Goal: Obtain resource: Obtain resource

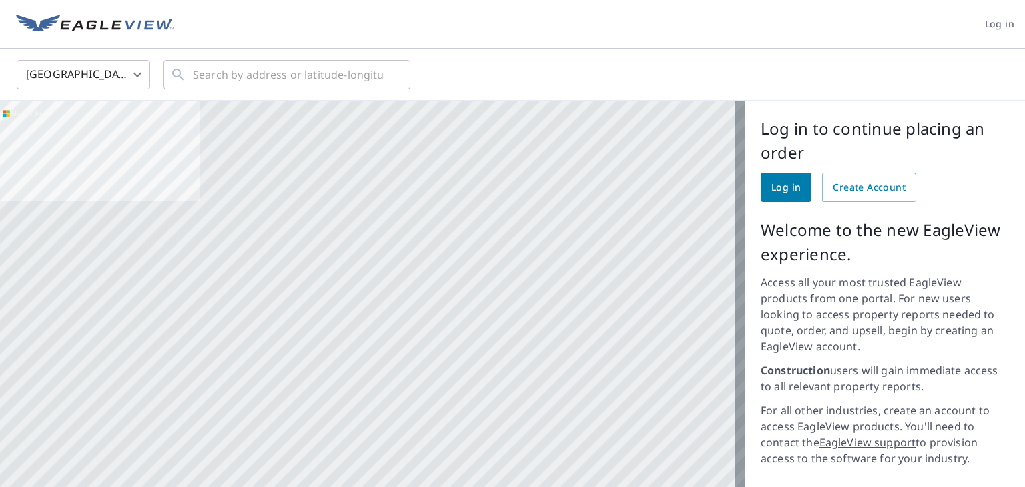
click at [780, 185] on span "Log in" at bounding box center [785, 187] width 29 height 17
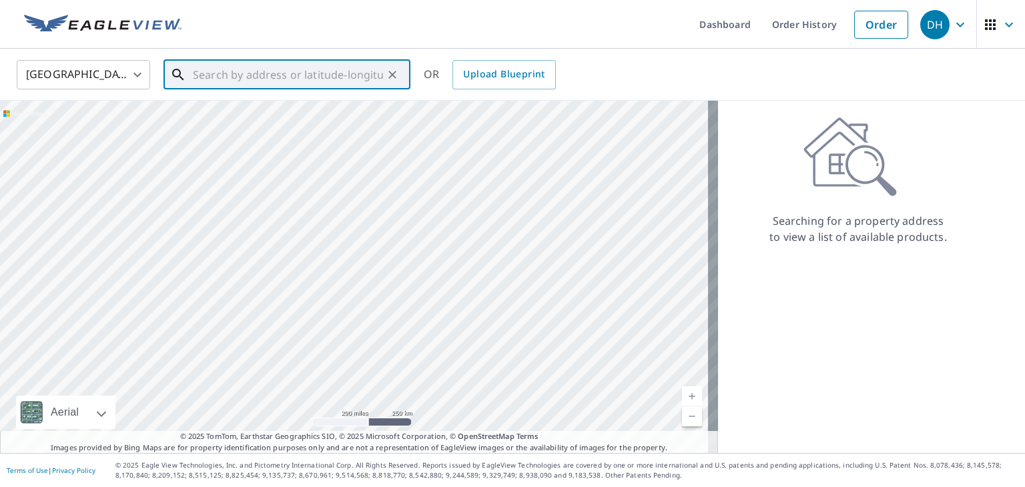
click at [215, 84] on input "text" at bounding box center [288, 74] width 190 height 37
paste input "5415 S MILLARD AVE"
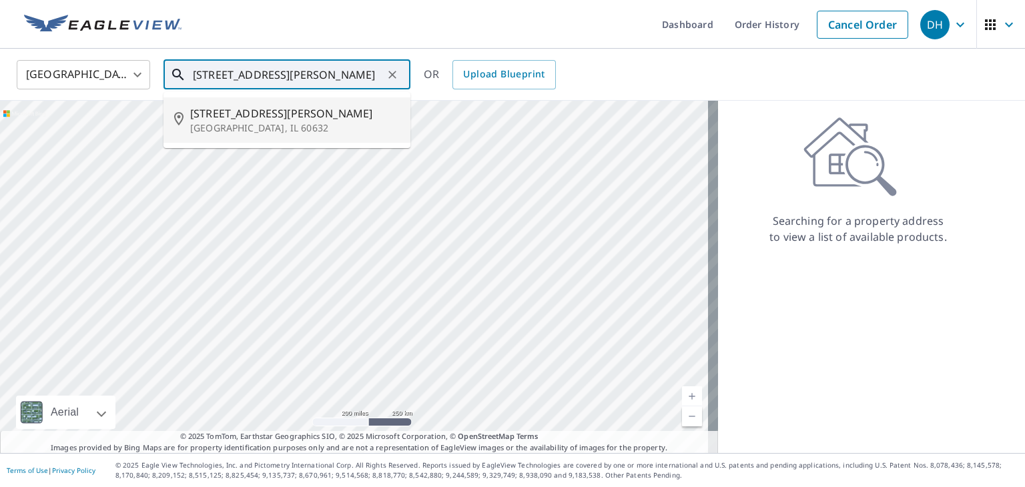
click at [298, 125] on p "Chicago, IL 60632" at bounding box center [294, 127] width 209 height 13
type input "5415 S Millard Ave Chicago, IL 60632"
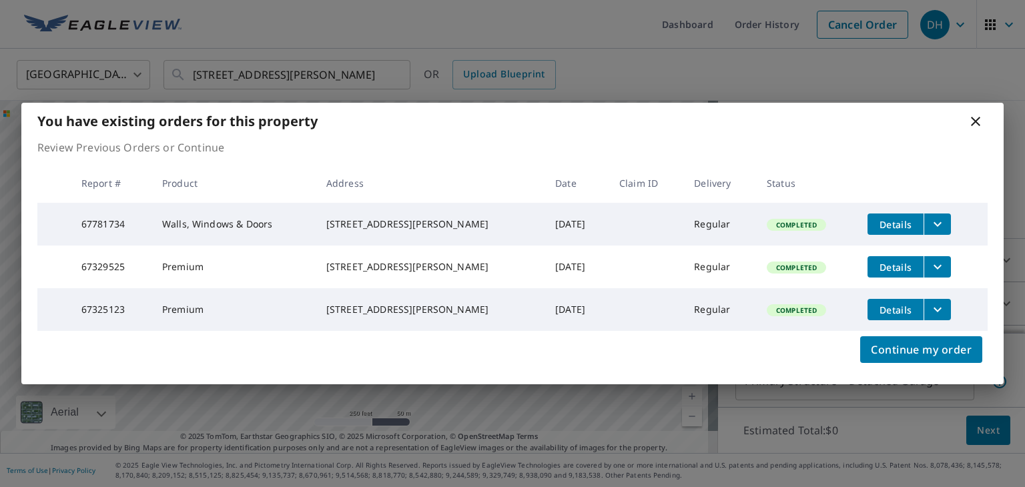
click at [929, 267] on icon "filesDropdownBtn-67329525" at bounding box center [937, 267] width 16 height 16
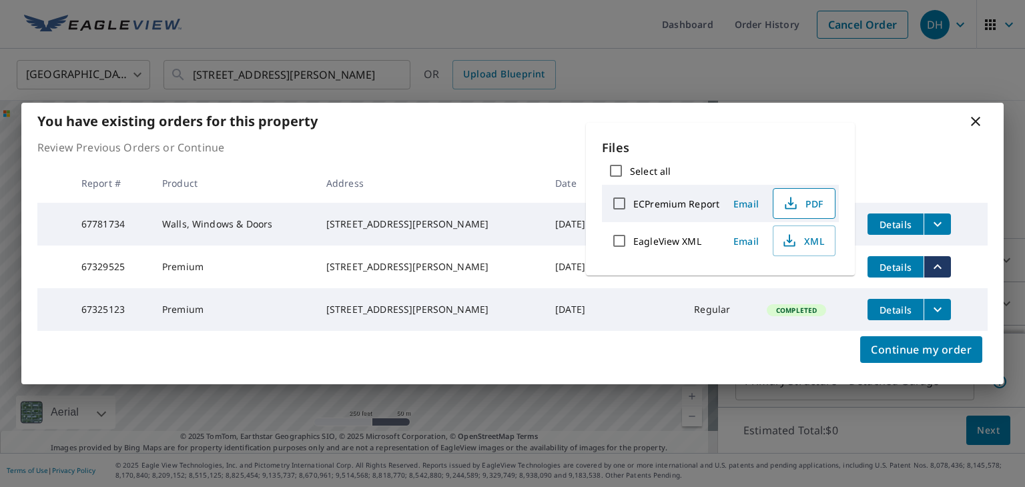
click at [803, 205] on span "PDF" at bounding box center [802, 203] width 43 height 16
